Goal: Navigation & Orientation: Find specific page/section

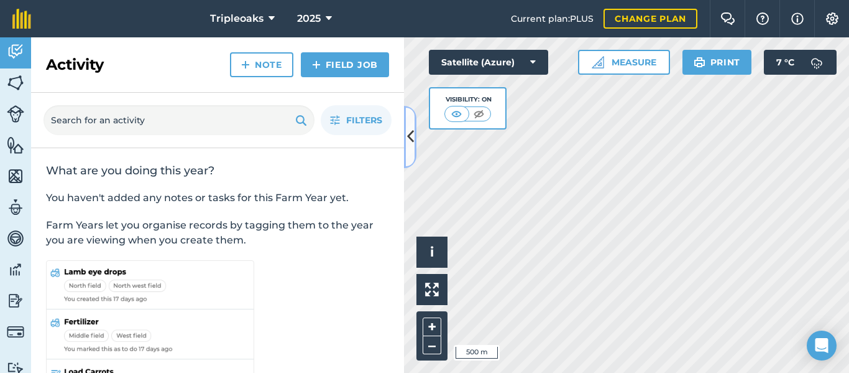
click at [409, 137] on icon at bounding box center [410, 137] width 7 height 22
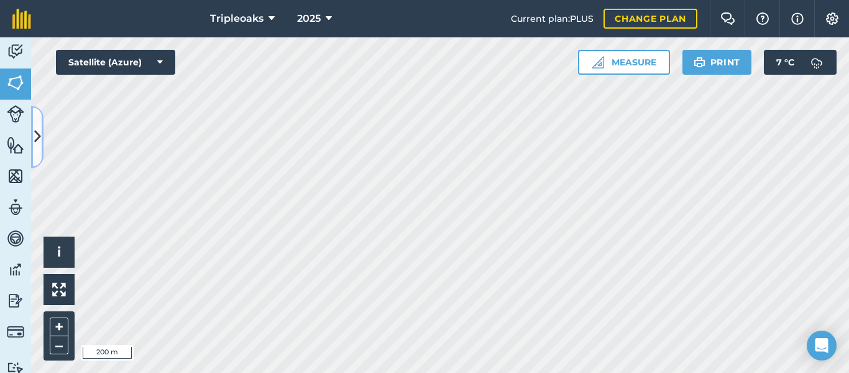
click at [35, 137] on icon at bounding box center [37, 137] width 7 height 22
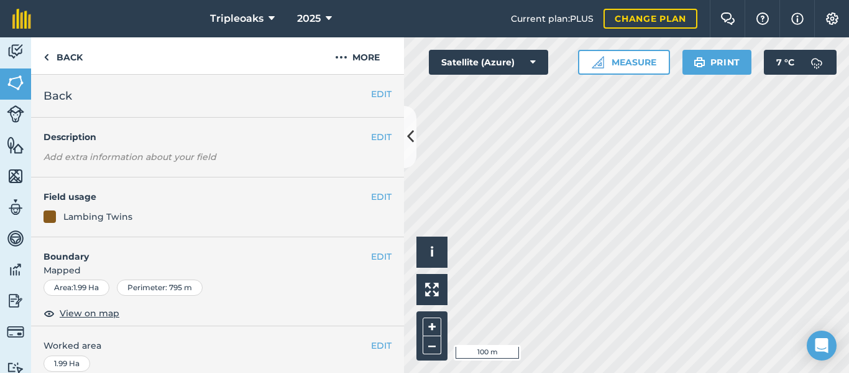
click at [714, 72] on div "Hello i © 2025 TomTom, Microsoft 100 m + – Satellite (Azure) Measure Print 7 ° C" at bounding box center [626, 204] width 445 height 335
